Goal: Transaction & Acquisition: Purchase product/service

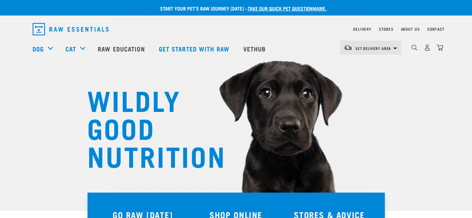
click at [394, 48] on div "Set Delivery Area North Island South Island" at bounding box center [370, 48] width 61 height 14
click at [368, 65] on link "[GEOGRAPHIC_DATA]" at bounding box center [370, 65] width 60 height 14
click at [365, 29] on link "Delivery" at bounding box center [362, 29] width 18 height 2
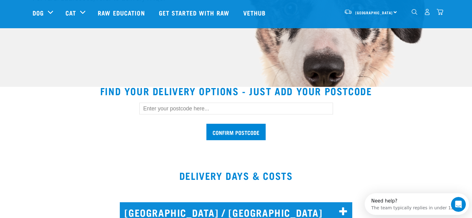
click at [186, 108] on input "text" at bounding box center [236, 109] width 194 height 12
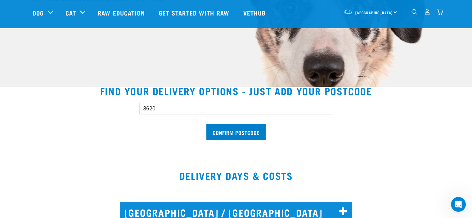
type input "3620"
click at [241, 133] on input "Confirm postcode" at bounding box center [235, 132] width 59 height 16
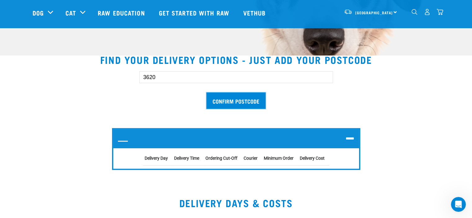
scroll to position [155, 0]
click at [249, 102] on input "Confirm postcode" at bounding box center [235, 101] width 59 height 16
click at [249, 101] on input "Confirm postcode" at bounding box center [235, 101] width 59 height 16
click at [351, 139] on icon at bounding box center [350, 139] width 8 height 10
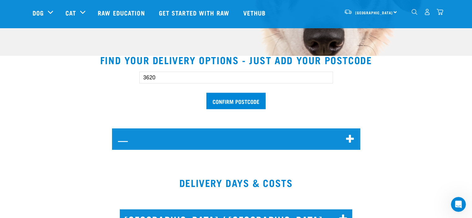
click at [351, 139] on icon at bounding box center [350, 139] width 8 height 10
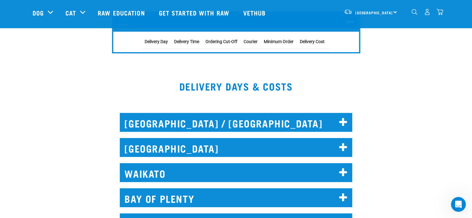
scroll to position [310, 0]
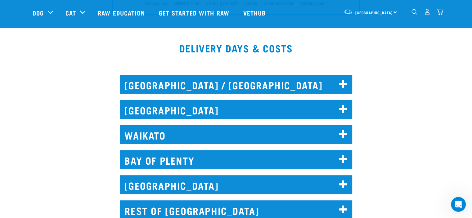
click at [172, 134] on h2 "WAIKATO" at bounding box center [236, 134] width 232 height 19
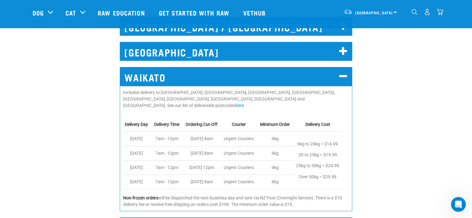
scroll to position [372, 0]
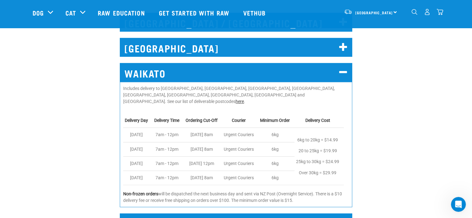
click at [235, 99] on link "here" at bounding box center [239, 101] width 8 height 5
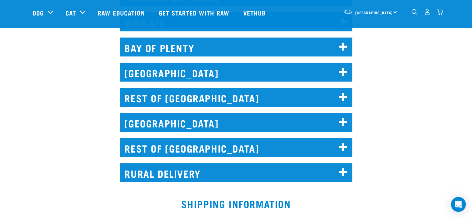
scroll to position [359, 0]
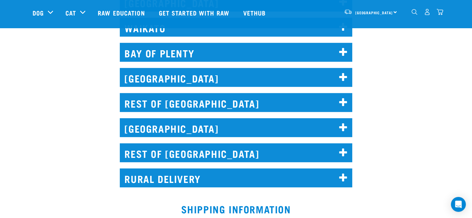
click at [305, 104] on h2 "REST OF [GEOGRAPHIC_DATA]" at bounding box center [236, 102] width 232 height 19
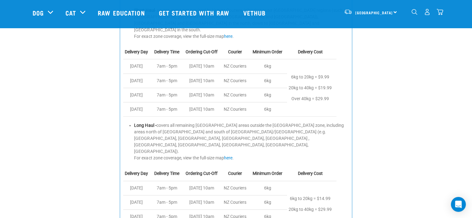
scroll to position [452, 0]
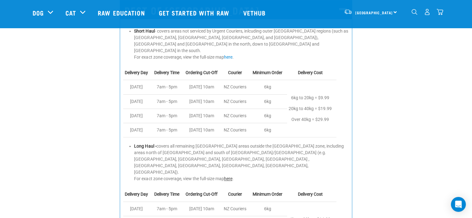
click at [232, 176] on link "here" at bounding box center [228, 178] width 8 height 5
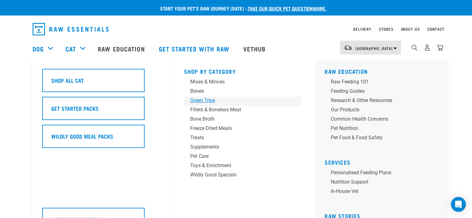
click at [212, 100] on div "Green Tripe" at bounding box center [238, 100] width 97 height 7
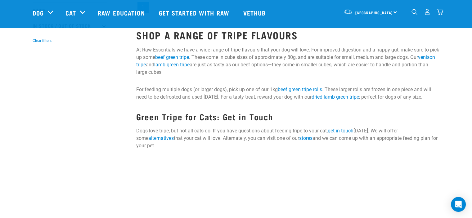
scroll to position [186, 0]
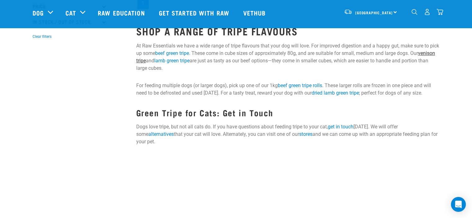
click at [151, 61] on link "venison tripe" at bounding box center [285, 56] width 299 height 13
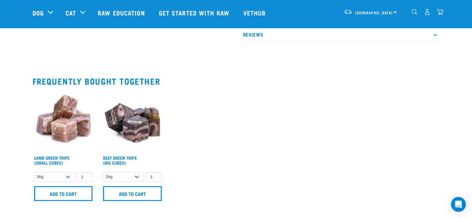
scroll to position [372, 0]
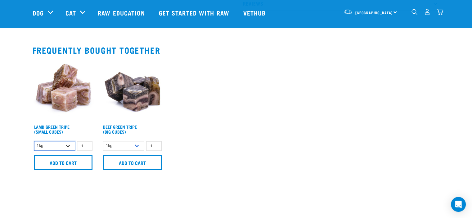
click at [69, 145] on select "1kg 3kg" at bounding box center [54, 146] width 41 height 10
select select "344959"
click at [34, 141] on select "1kg 3kg" at bounding box center [54, 146] width 41 height 10
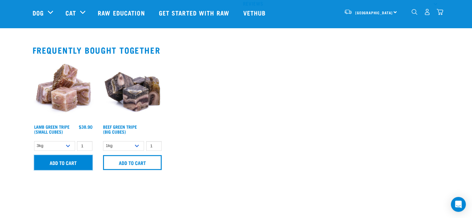
click at [73, 163] on input "Add to cart" at bounding box center [63, 162] width 59 height 15
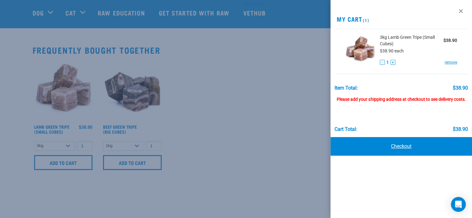
click at [402, 146] on link "Checkout" at bounding box center [400, 146] width 141 height 19
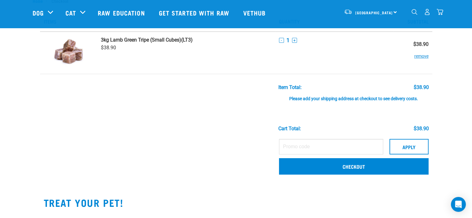
scroll to position [62, 0]
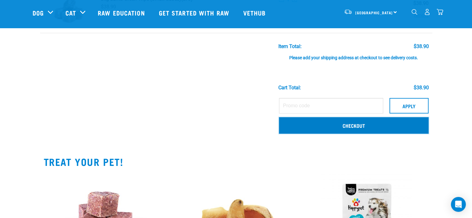
click at [360, 125] on link "Checkout" at bounding box center [354, 125] width 150 height 16
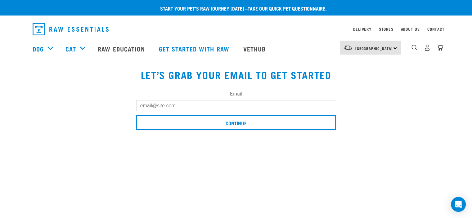
click at [186, 106] on input "Email" at bounding box center [236, 105] width 200 height 11
type input "[EMAIL_ADDRESS][DOMAIN_NAME]"
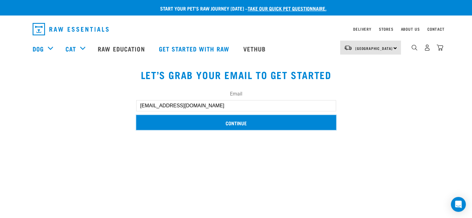
click at [187, 122] on input "Continue" at bounding box center [236, 122] width 200 height 15
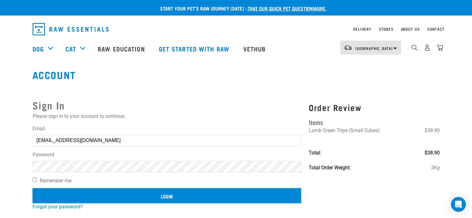
click at [124, 197] on input "Login" at bounding box center [167, 195] width 269 height 15
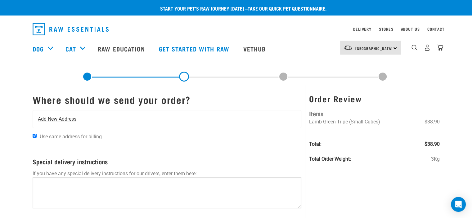
click at [81, 119] on div "Add New Address" at bounding box center [167, 118] width 268 height 17
click at [74, 120] on span "Add New Address" at bounding box center [57, 118] width 38 height 7
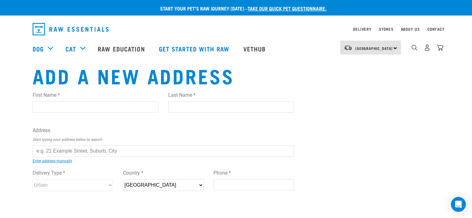
click at [60, 108] on input "First Name *" at bounding box center [96, 106] width 126 height 11
type input "Ben"
click at [180, 105] on input "Last Name *" at bounding box center [231, 106] width 126 height 11
type input "Harnett"
click at [112, 152] on input "text" at bounding box center [164, 151] width 262 height 11
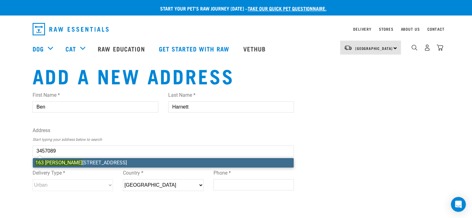
click at [106, 163] on div "First Name * Ben Last Name * Harnett Address Start typing your address below to…" at bounding box center [164, 147] width 262 height 121
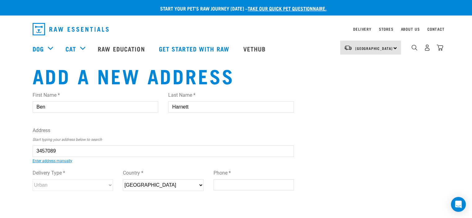
type input "163 Durrant Drive, Whangamata 3620"
type input "163 Durrant Drive"
type input "Whangamatā"
type input "Waikato"
select select "WKO"
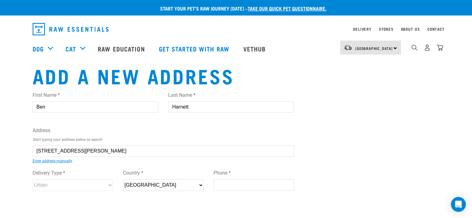
type input "3620"
select select "Urban"
type input "163 Durrant Drive, Whangamata 3620"
click at [228, 183] on input "Phone *" at bounding box center [253, 184] width 81 height 11
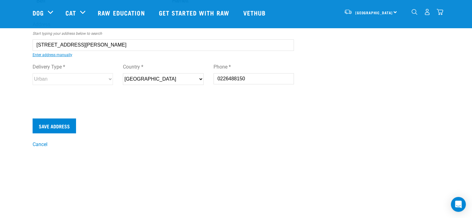
scroll to position [62, 0]
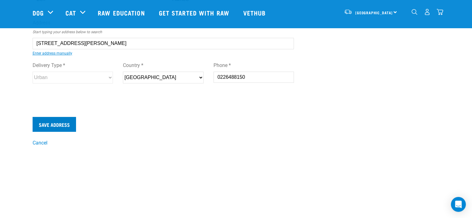
type input "0226488150"
click at [61, 125] on input "Save Address" at bounding box center [54, 124] width 43 height 15
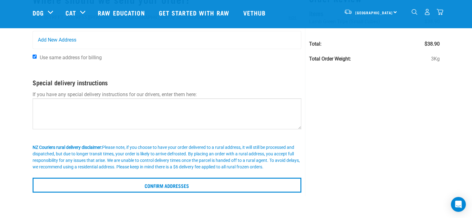
scroll to position [62, 0]
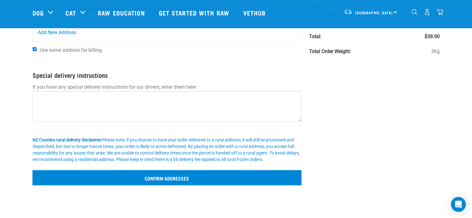
click at [184, 178] on input "Confirm addresses" at bounding box center [167, 177] width 269 height 15
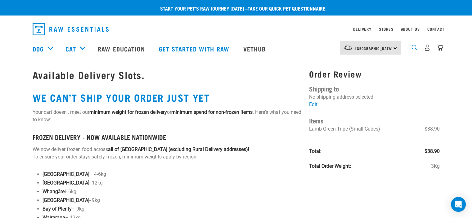
click at [414, 49] on img "dropdown navigation" at bounding box center [414, 48] width 6 height 6
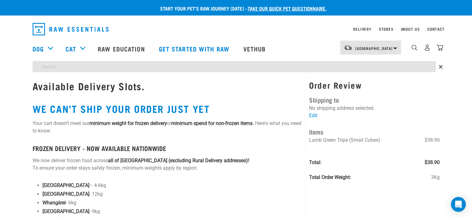
click at [116, 67] on div "Start your pet’s raw journey today – take our quick pet questionnaire. Delivery…" at bounding box center [236, 191] width 472 height 383
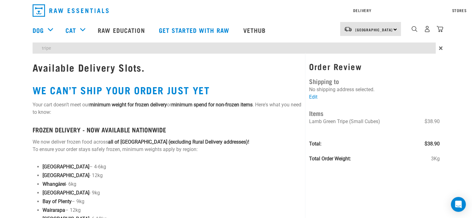
type input "tripe"
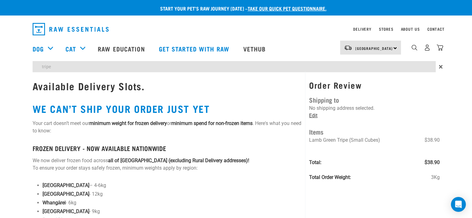
click at [315, 97] on div "Order Review Shipping to No shipping address selected. Edit Items Lamb Green Tr…" at bounding box center [374, 133] width 130 height 107
click at [315, 116] on link "Edit" at bounding box center [313, 116] width 8 height 6
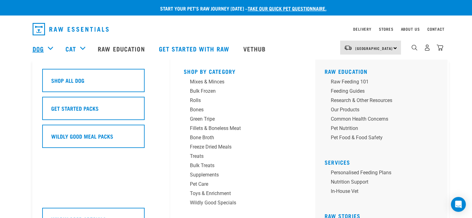
click at [41, 48] on link "Dog" at bounding box center [38, 48] width 11 height 9
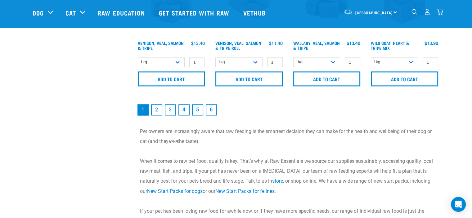
scroll to position [993, 0]
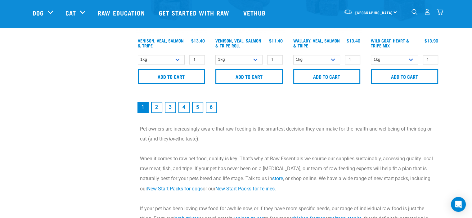
click at [156, 107] on link "2" at bounding box center [156, 107] width 11 height 11
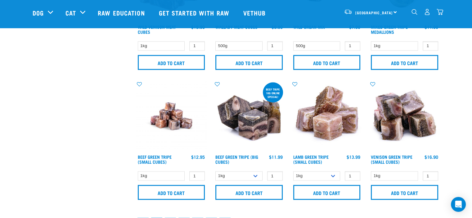
scroll to position [900, 0]
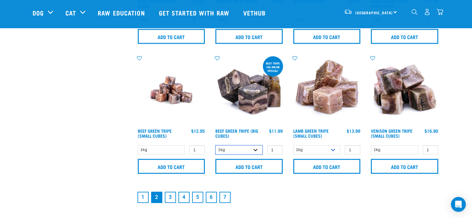
click at [255, 149] on select "1kg 3kg Bulk (10kg)" at bounding box center [238, 150] width 47 height 10
select select "346"
click at [215, 145] on select "1kg 3kg Bulk (10kg)" at bounding box center [238, 150] width 47 height 10
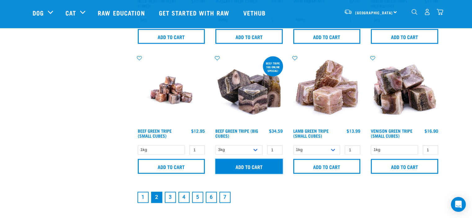
click at [256, 165] on input "Add to cart" at bounding box center [248, 166] width 67 height 15
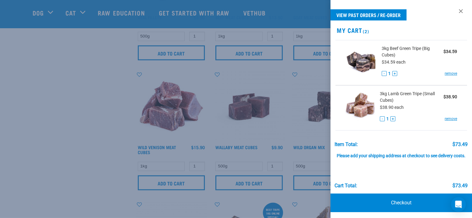
scroll to position [776, 0]
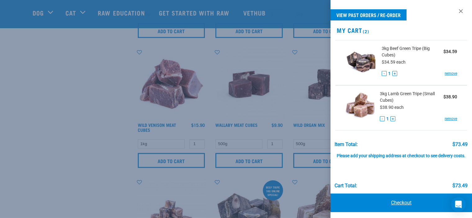
click at [403, 207] on link "Checkout" at bounding box center [400, 203] width 141 height 19
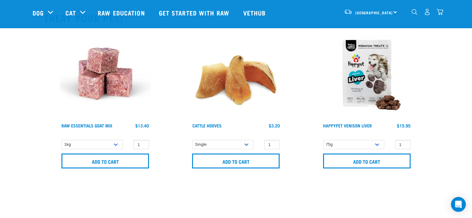
scroll to position [186, 0]
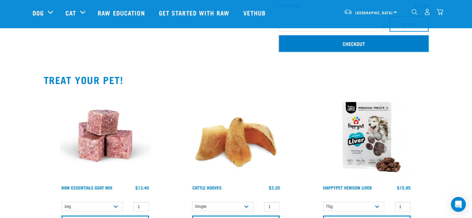
click at [351, 43] on link "Checkout" at bounding box center [354, 43] width 150 height 16
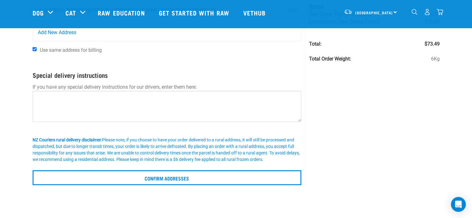
scroll to position [93, 0]
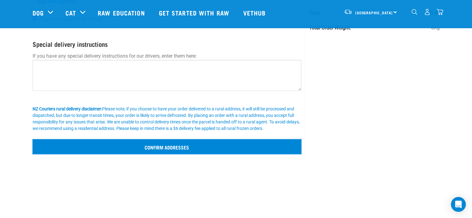
click at [169, 147] on input "Confirm addresses" at bounding box center [167, 146] width 269 height 15
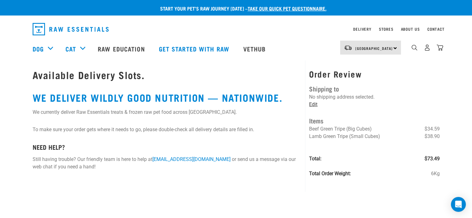
click at [314, 104] on link "Edit" at bounding box center [313, 104] width 8 height 6
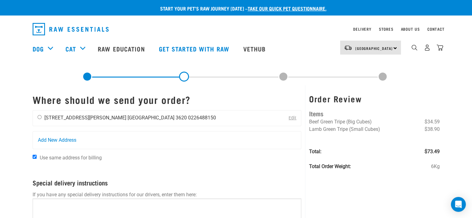
click at [38, 118] on input "radio" at bounding box center [40, 117] width 4 height 4
radio input "true"
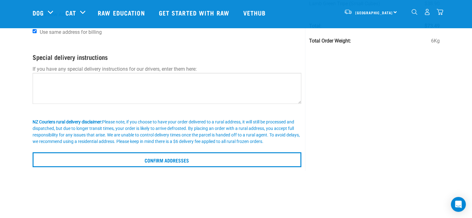
scroll to position [93, 0]
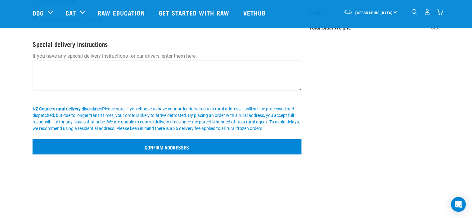
click at [152, 147] on input "Confirm addresses" at bounding box center [167, 146] width 269 height 15
